Goal: Entertainment & Leisure: Consume media (video, audio)

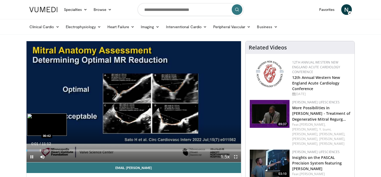
click at [40, 151] on div "Progress Bar" at bounding box center [40, 150] width 1 height 2
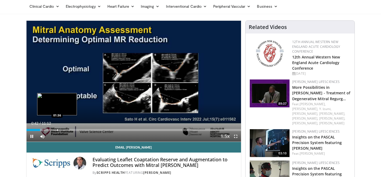
scroll to position [27, 0]
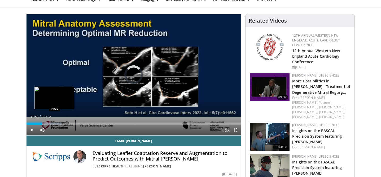
click at [55, 123] on div "Progress Bar" at bounding box center [55, 123] width 1 height 2
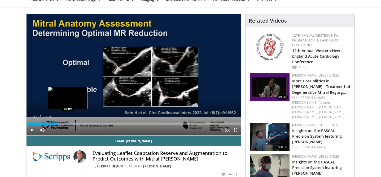
click at [68, 123] on div "Progress Bar" at bounding box center [68, 123] width 1 height 2
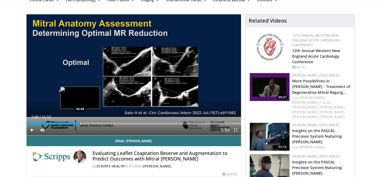
click at [80, 124] on div "Progress Bar" at bounding box center [80, 123] width 1 height 2
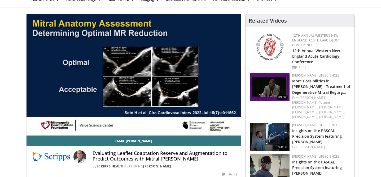
click at [90, 125] on video-js "**********" at bounding box center [134, 74] width 215 height 121
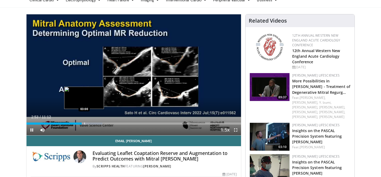
click at [84, 123] on div "Progress Bar" at bounding box center [84, 123] width 1 height 2
click at [92, 123] on div "Progress Bar" at bounding box center [92, 123] width 1 height 2
click at [97, 123] on div "Progress Bar" at bounding box center [97, 123] width 1 height 2
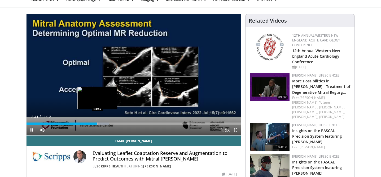
click at [98, 123] on div "Progress Bar" at bounding box center [98, 123] width 1 height 2
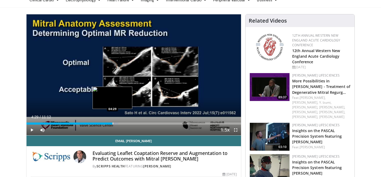
click at [113, 124] on div "Progress Bar" at bounding box center [113, 123] width 1 height 2
click at [122, 123] on div "Progress Bar" at bounding box center [122, 123] width 1 height 2
click at [126, 124] on div "Progress Bar" at bounding box center [126, 123] width 1 height 2
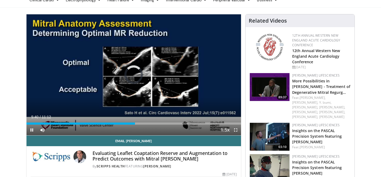
click at [147, 125] on div "Current Time 5:40 / Duration 11:12 Pause Skip Backward Skip Forward Mute Loaded…" at bounding box center [134, 129] width 215 height 11
click at [144, 124] on div "Progress Bar" at bounding box center [144, 123] width 1 height 2
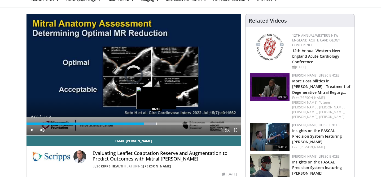
click at [157, 124] on div "Progress Bar" at bounding box center [157, 123] width 1 height 2
click at [166, 124] on div "Progress Bar" at bounding box center [166, 123] width 1 height 2
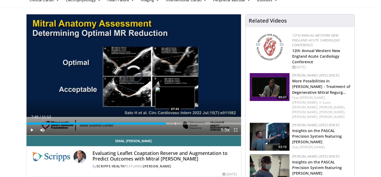
click at [175, 124] on div "Progress Bar" at bounding box center [175, 123] width 1 height 2
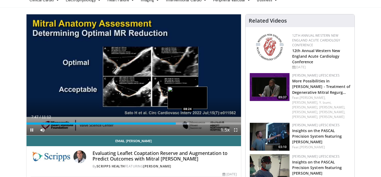
click at [188, 124] on div "Progress Bar" at bounding box center [188, 123] width 1 height 2
